Goal: Information Seeking & Learning: Learn about a topic

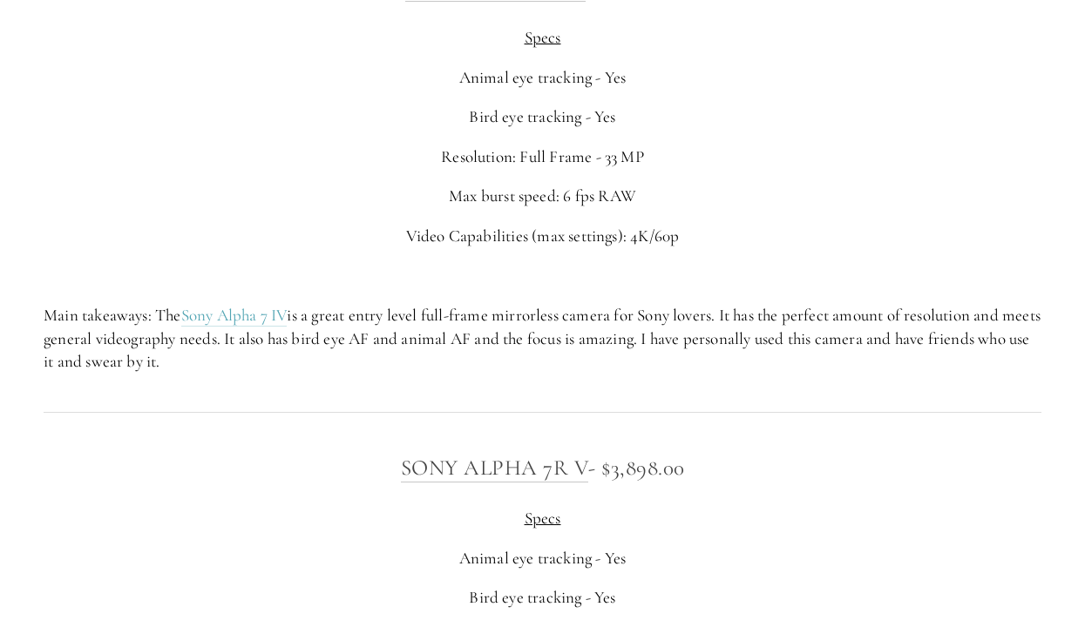
scroll to position [4336, 0]
click at [288, 329] on link "Sony Alpha 7 IV" at bounding box center [234, 319] width 106 height 22
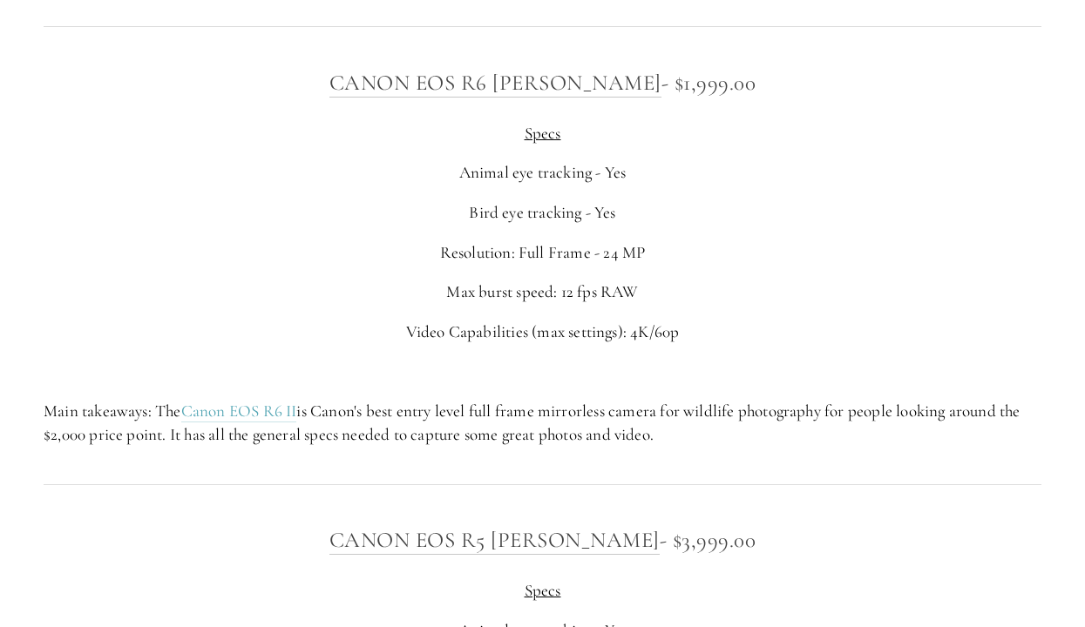
scroll to position [5772, 0]
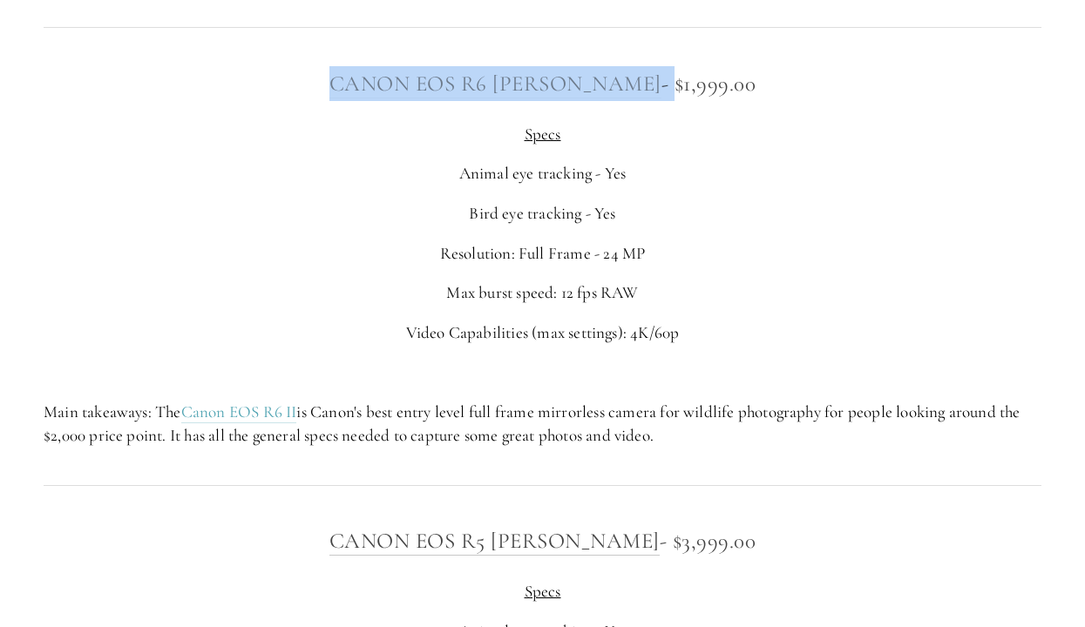
drag, startPoint x: 626, startPoint y: 110, endPoint x: 373, endPoint y: 93, distance: 254.1
click at [373, 93] on h3 "Canon EOS R6 [PERSON_NAME] - $1,999.00" at bounding box center [543, 83] width 998 height 35
copy h3 "Canon EOS R6 [PERSON_NAME] -"
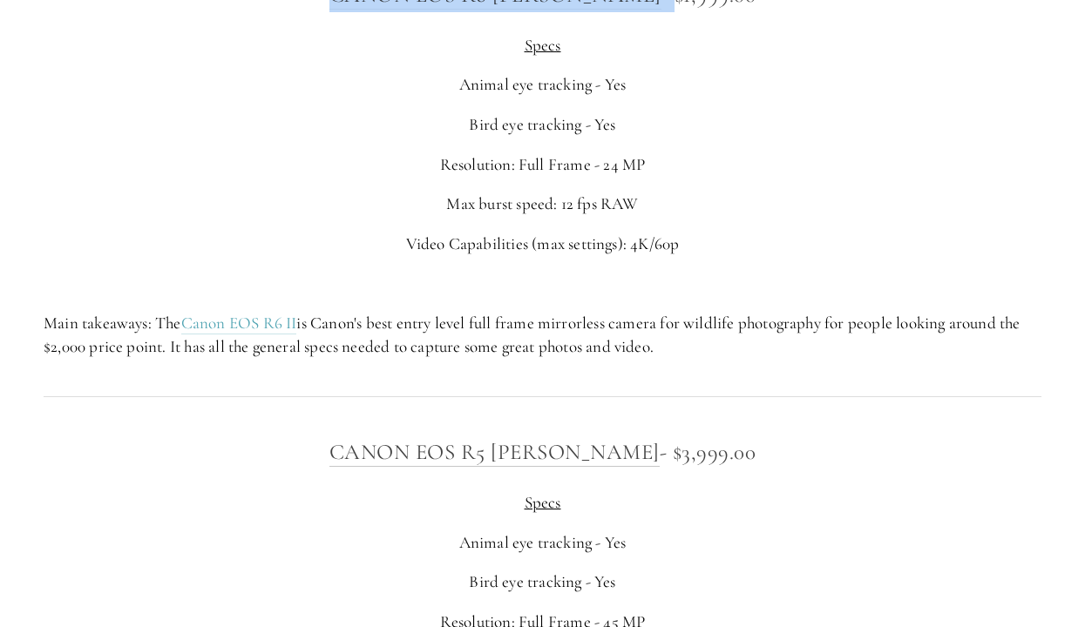
scroll to position [5844, 0]
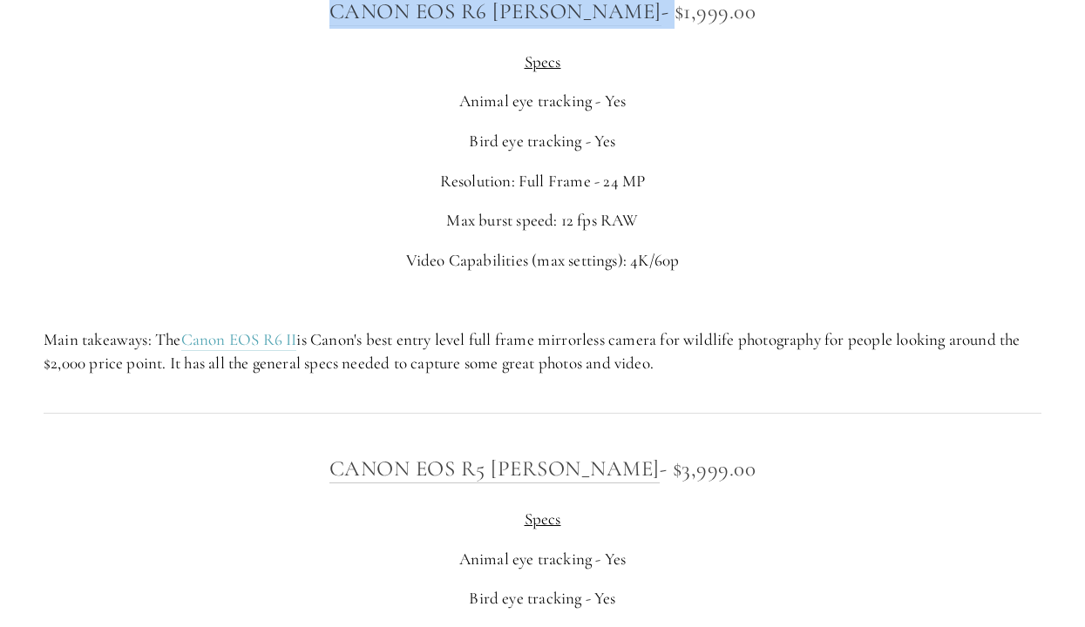
copy h3 "Canon EOS R6 [PERSON_NAME] -"
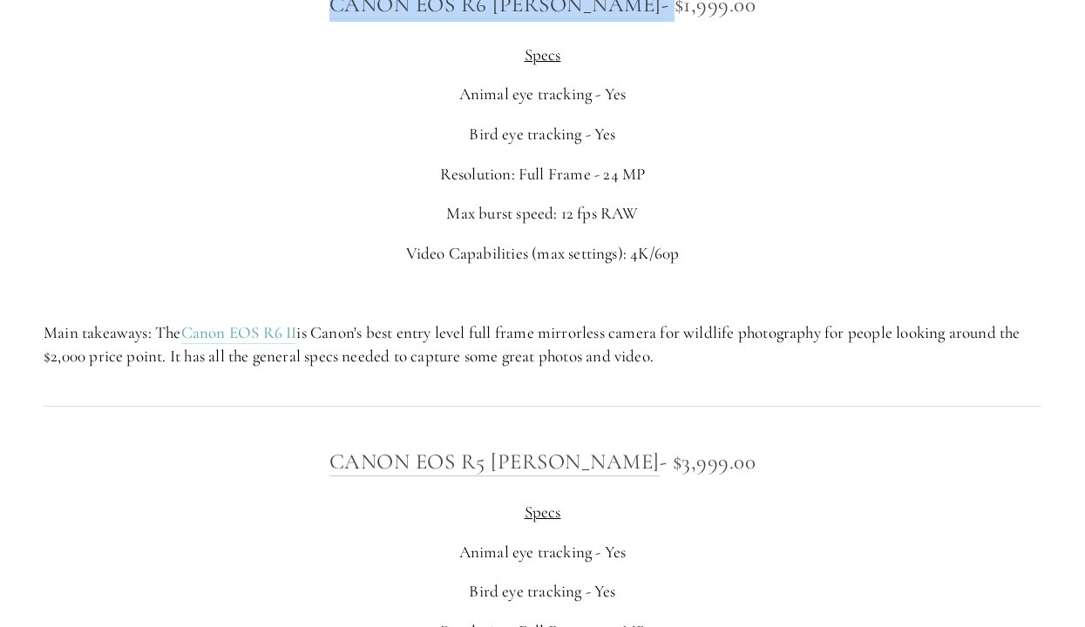
scroll to position [5853, 0]
copy h3 "Canon EOS R6 [PERSON_NAME] -"
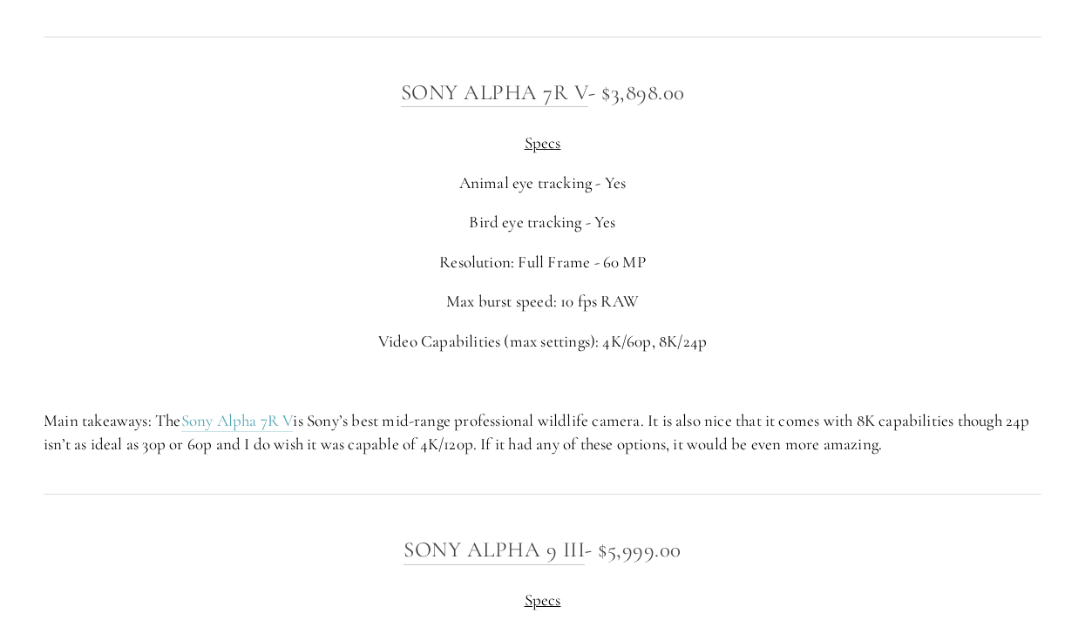
scroll to position [4706, 0]
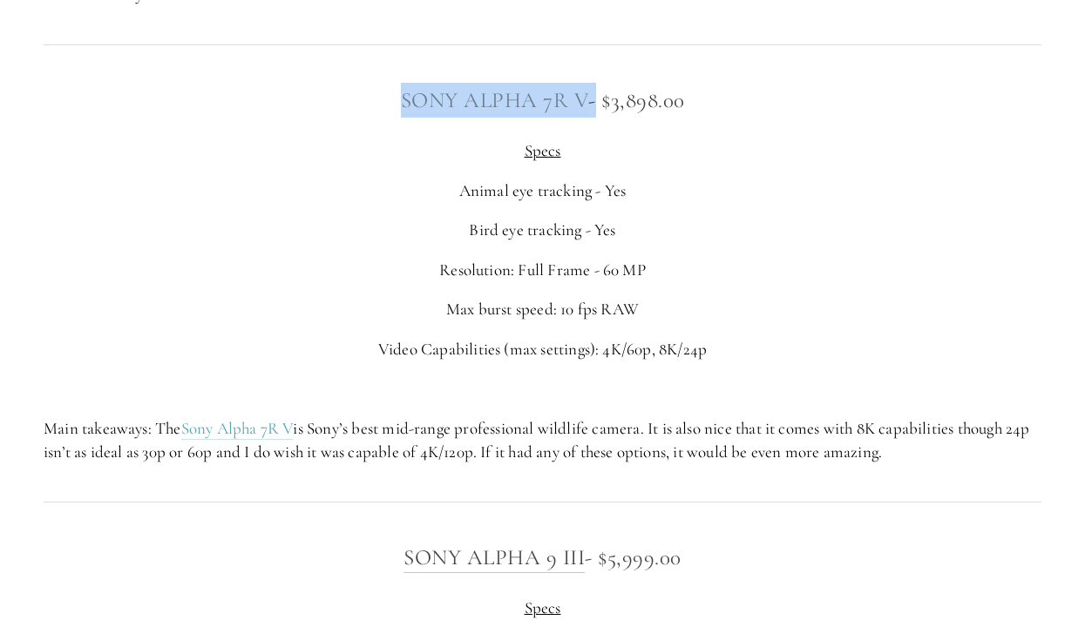
drag, startPoint x: 594, startPoint y: 125, endPoint x: 398, endPoint y: 120, distance: 196.1
click at [398, 118] on h3 "Sony Alpha 7R V - $3,898.00" at bounding box center [543, 100] width 998 height 35
copy h3 "Sony Alpha 7R V"
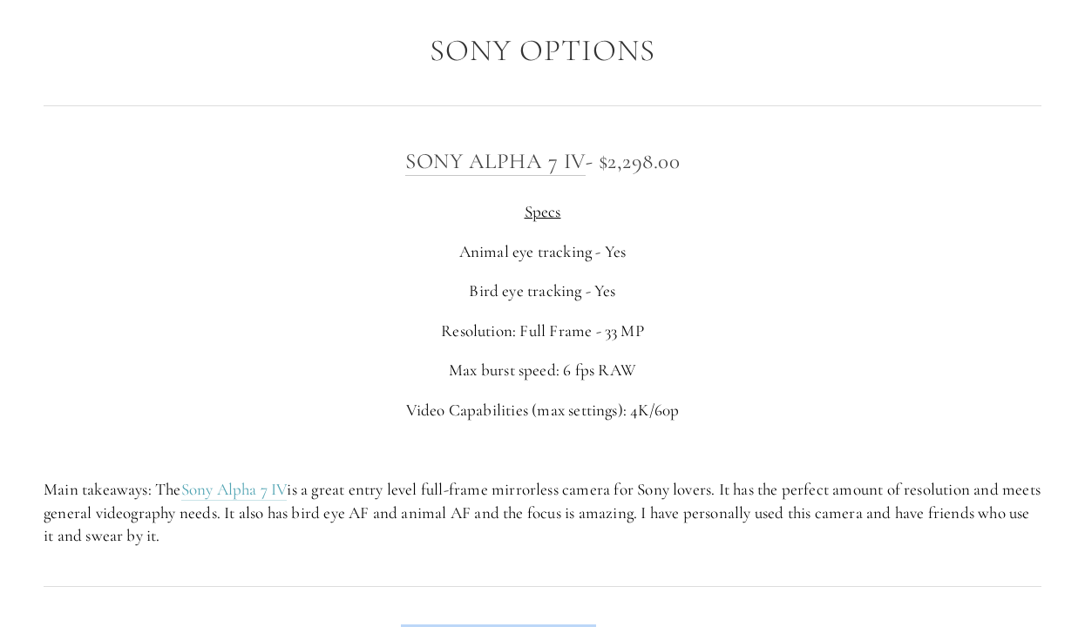
scroll to position [4163, 0]
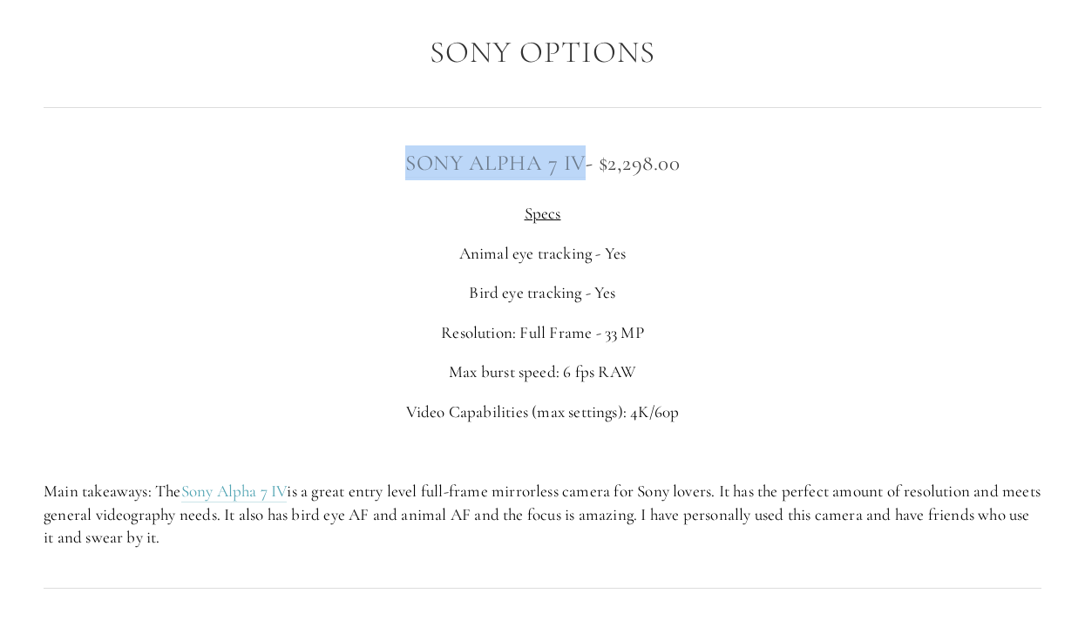
drag, startPoint x: 584, startPoint y: 188, endPoint x: 406, endPoint y: 179, distance: 177.9
click at [406, 179] on h3 "Sony Alpha 7 IV - $2,298.00" at bounding box center [543, 162] width 998 height 35
copy link "Sony Alpha 7 IV"
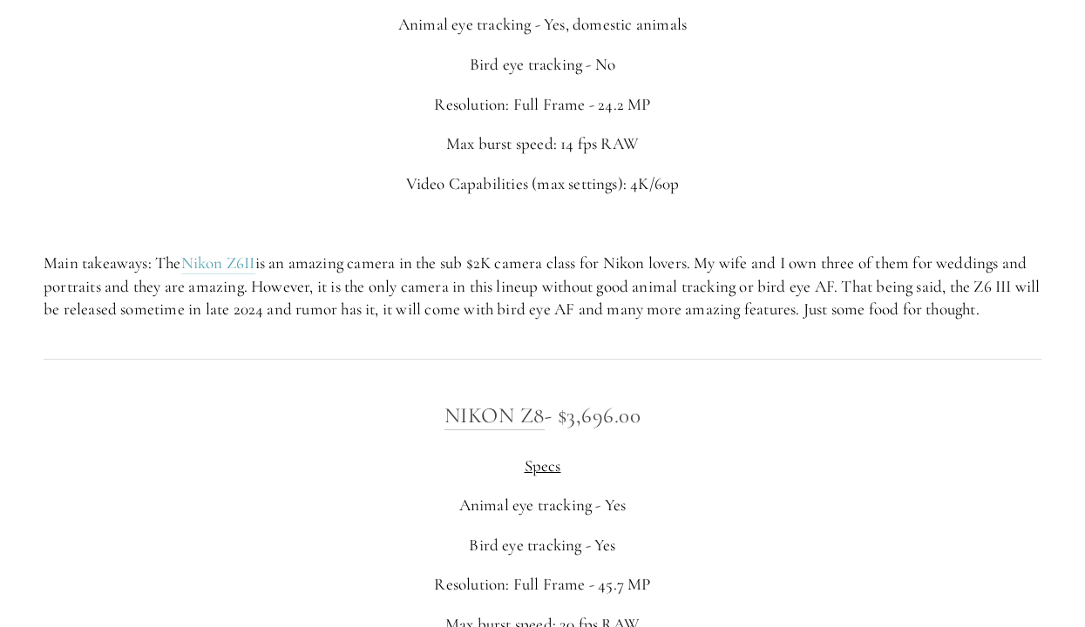
scroll to position [2890, 0]
